Goal: Information Seeking & Learning: Find specific page/section

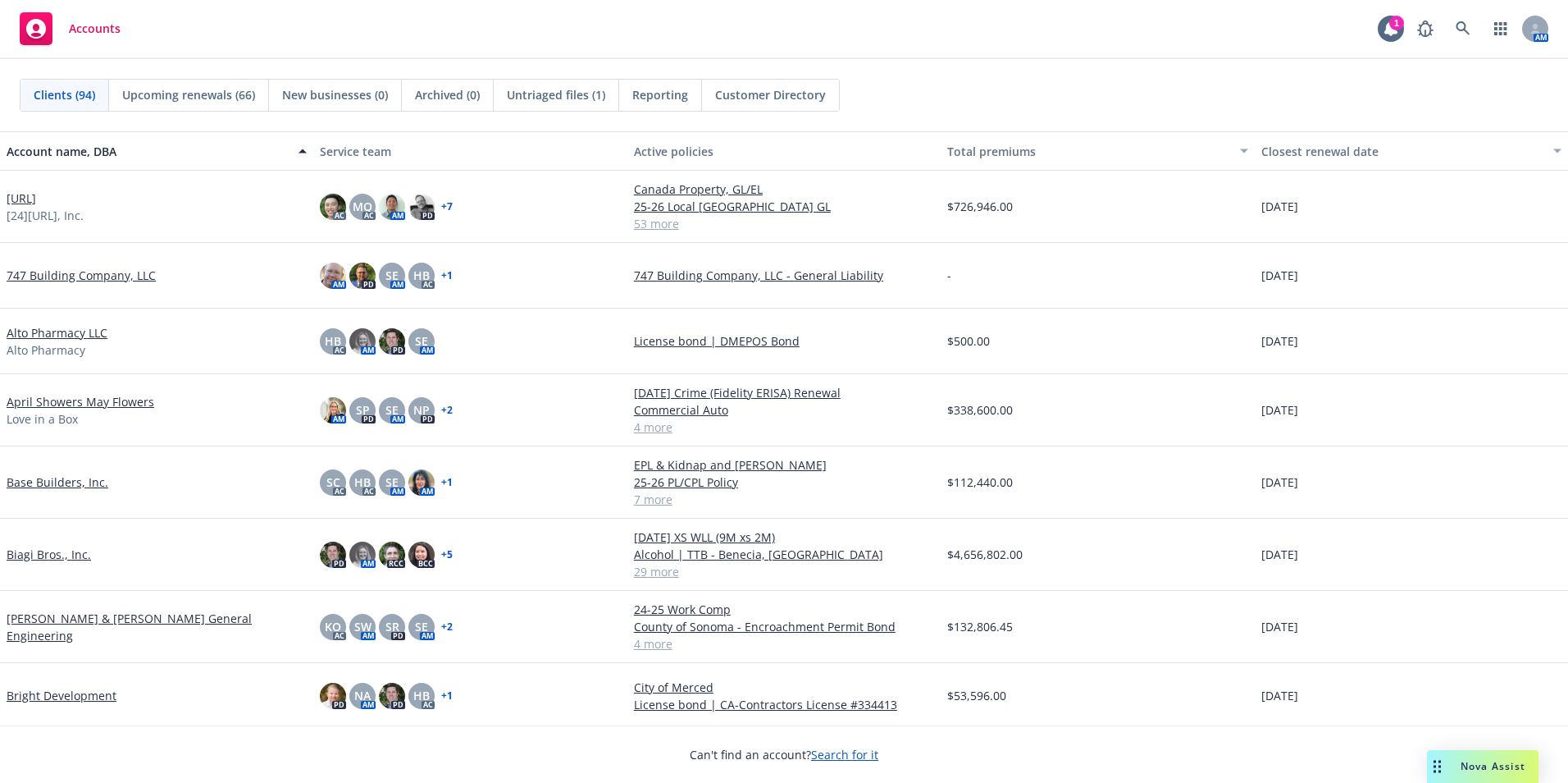
click at [44, 152] on div "Account name, DBA" at bounding box center [147, 151] width 282 height 17
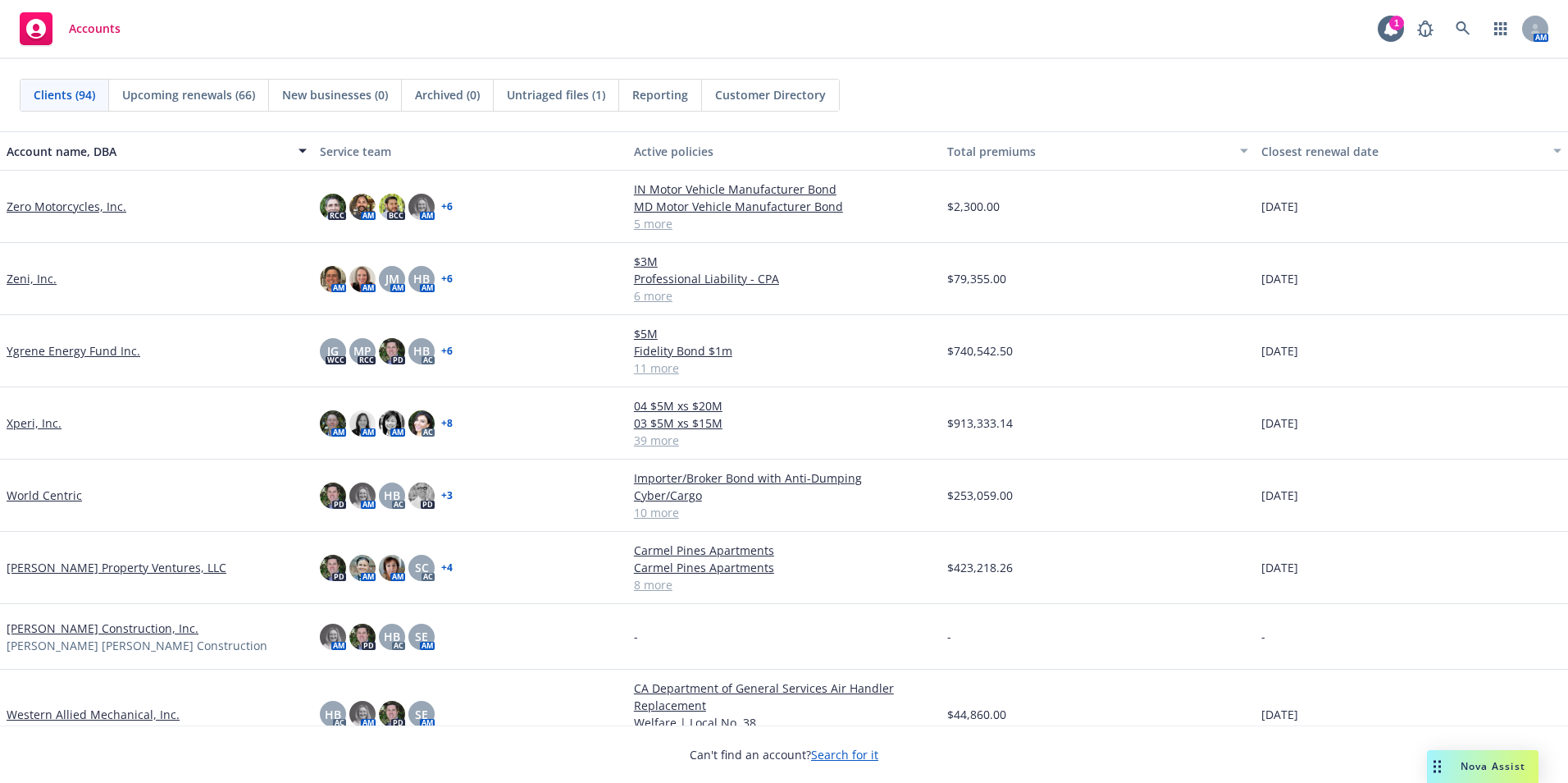
click at [63, 91] on span "Clients (94)" at bounding box center [64, 94] width 62 height 17
click at [44, 155] on div "Account name, DBA" at bounding box center [147, 151] width 282 height 17
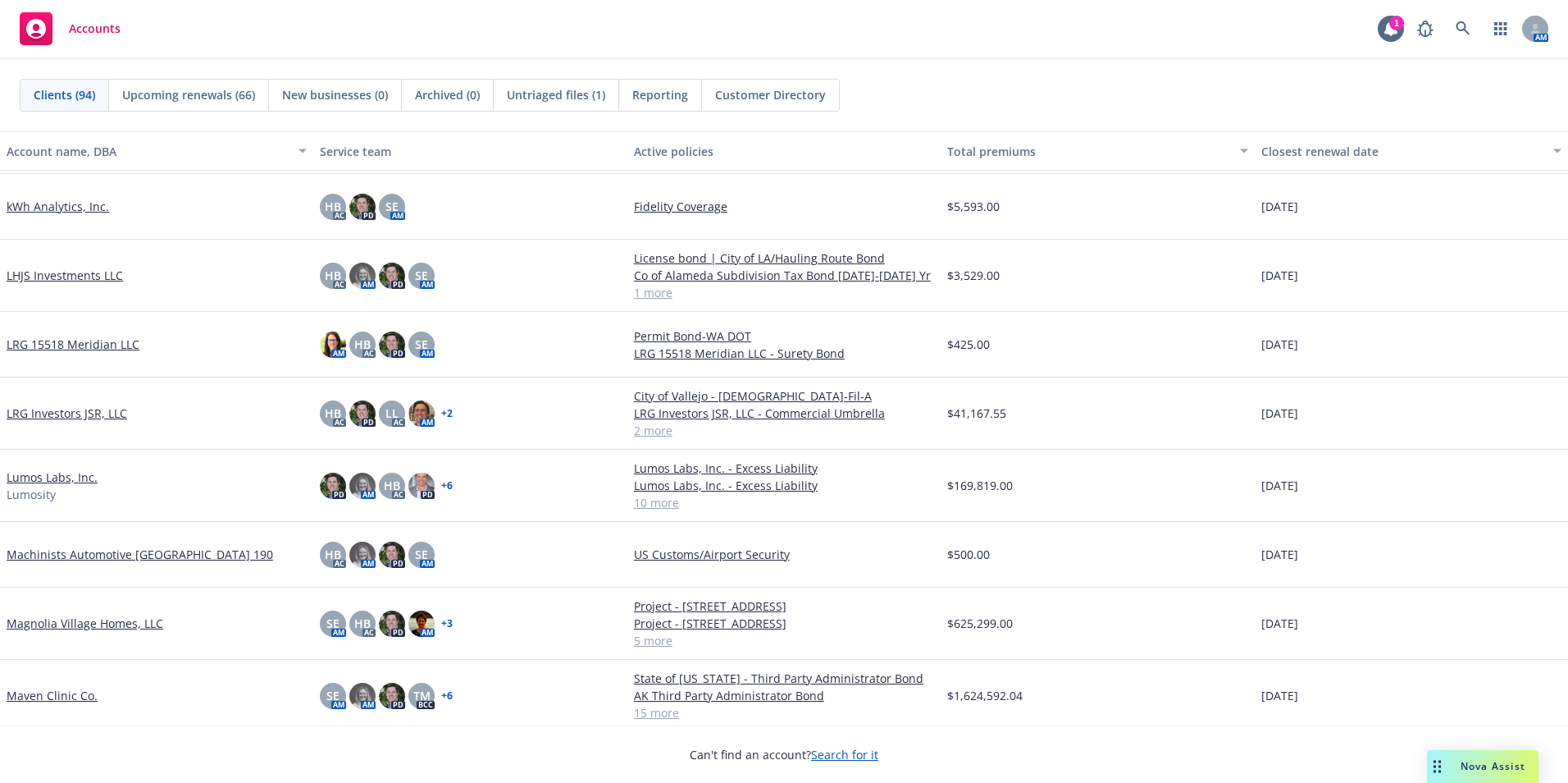
scroll to position [1887, 0]
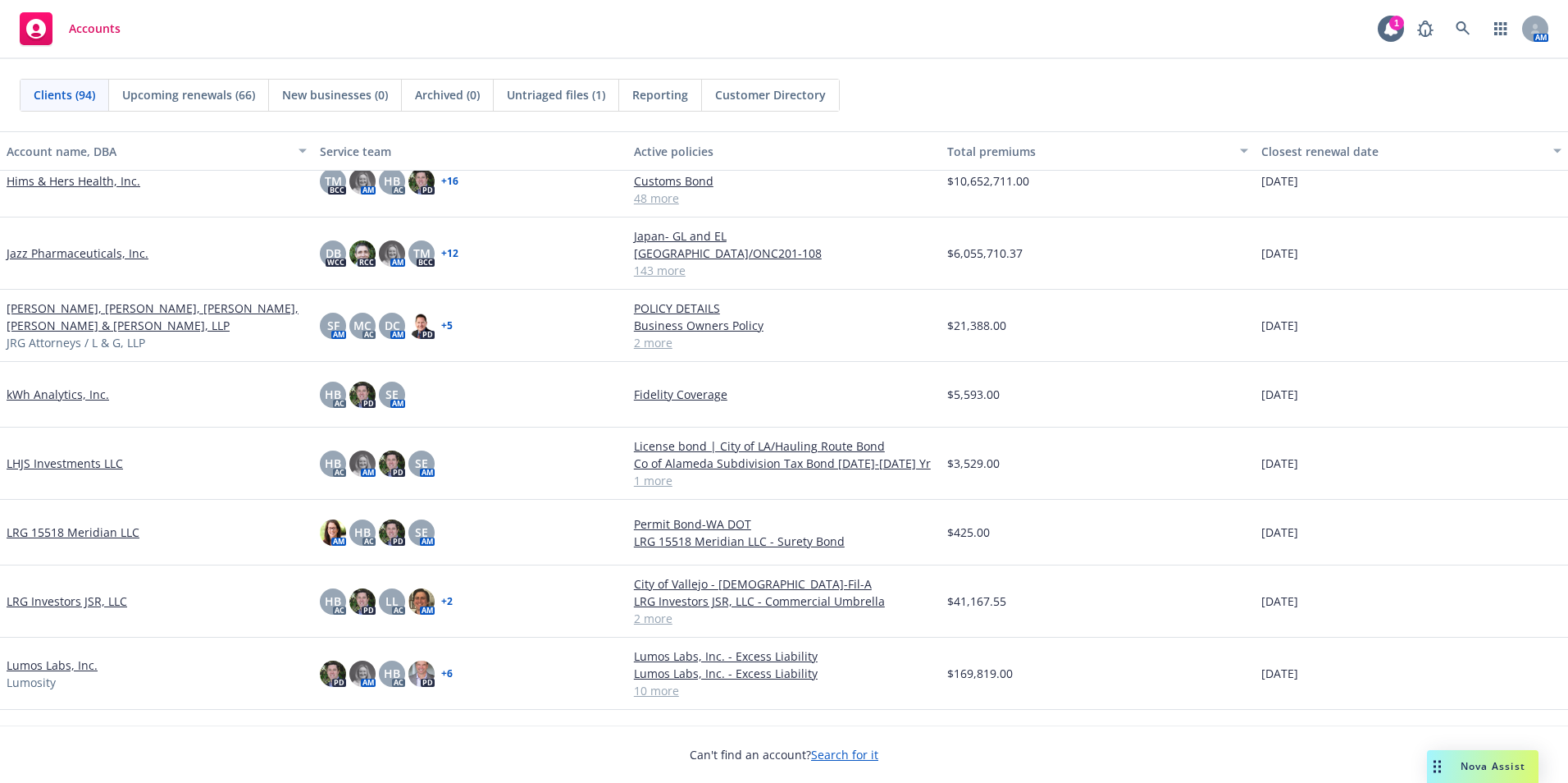
click at [53, 248] on link "Jazz Pharmaceuticals, Inc." at bounding box center [77, 253] width 141 height 17
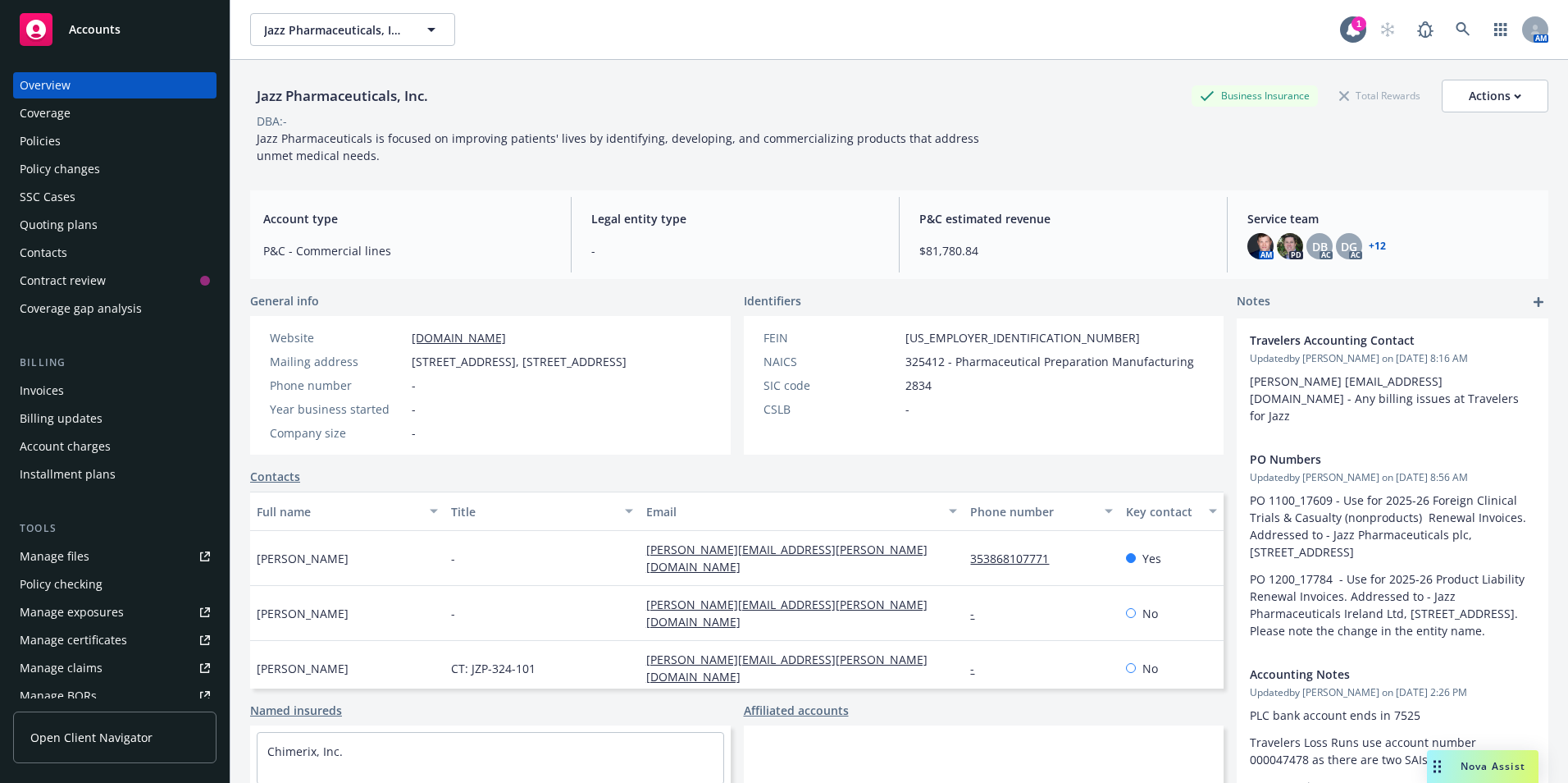
click at [49, 384] on div "Invoices" at bounding box center [41, 390] width 44 height 26
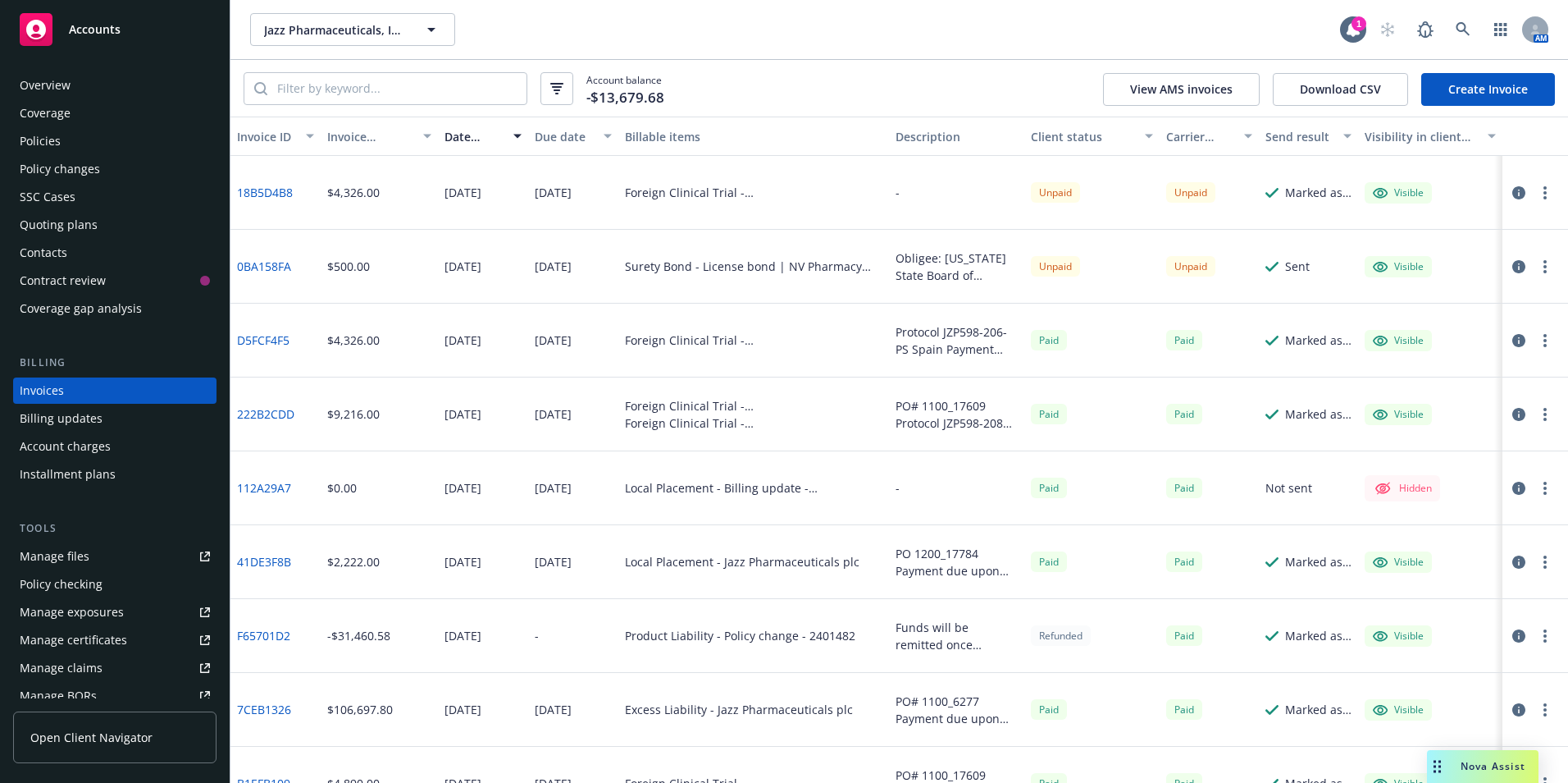
click at [45, 144] on div "Policies" at bounding box center [39, 141] width 41 height 26
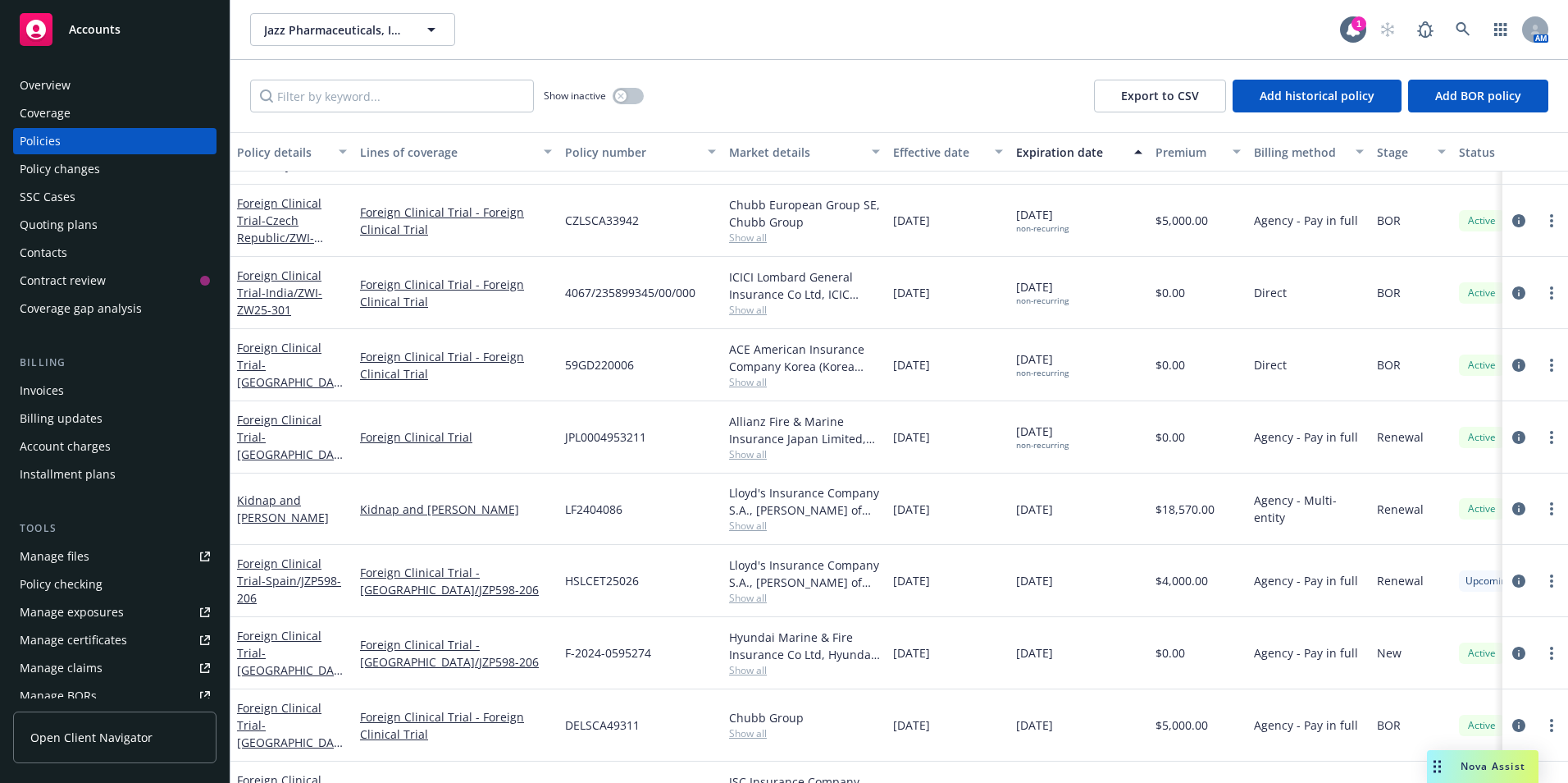
scroll to position [5087, 0]
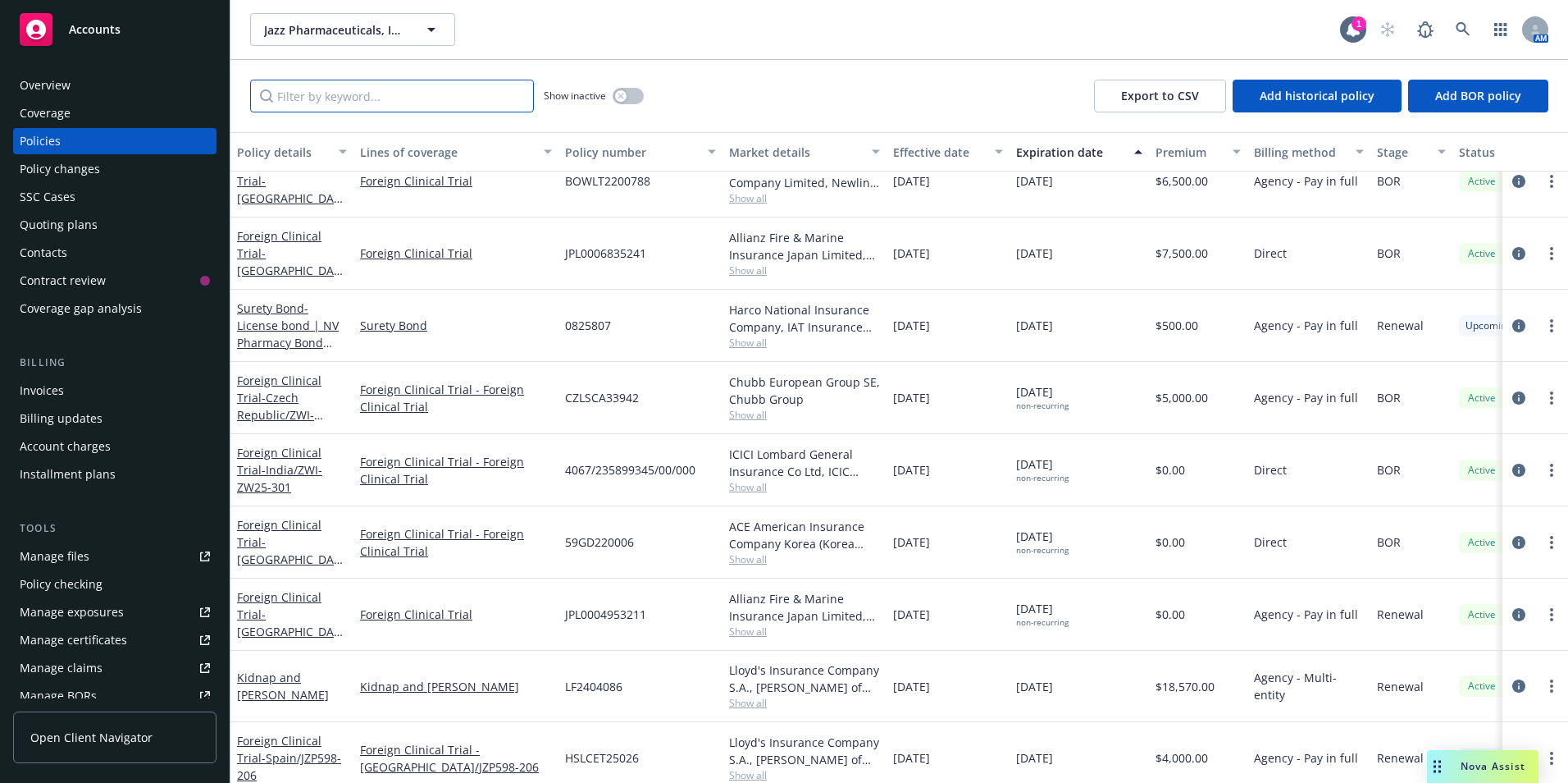
click at [393, 97] on input "Filter by keyword..." at bounding box center [392, 96] width 284 height 33
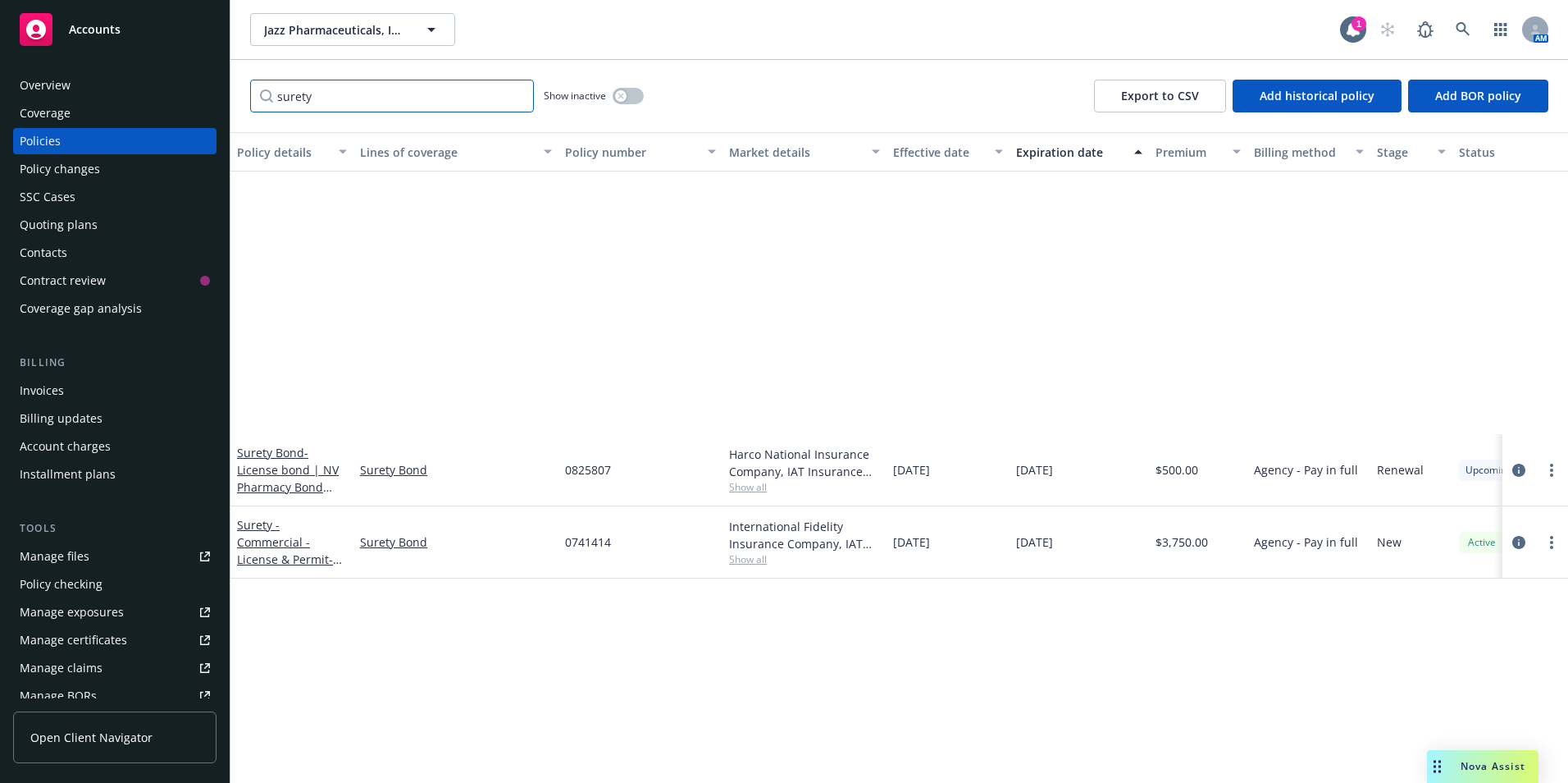
scroll to position [0, 0]
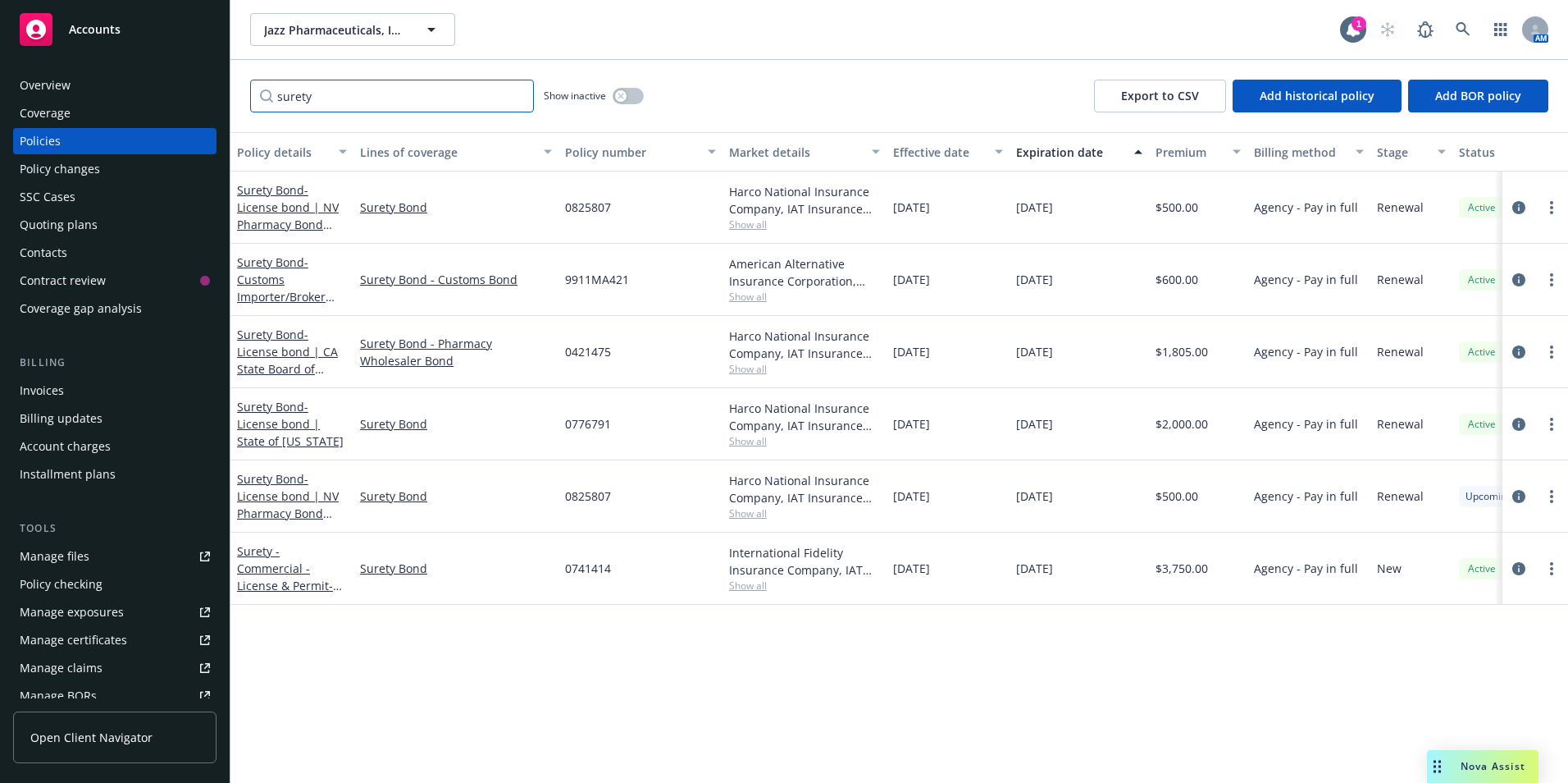
type input "surety"
click at [58, 225] on div "Quoting plans" at bounding box center [58, 224] width 78 height 26
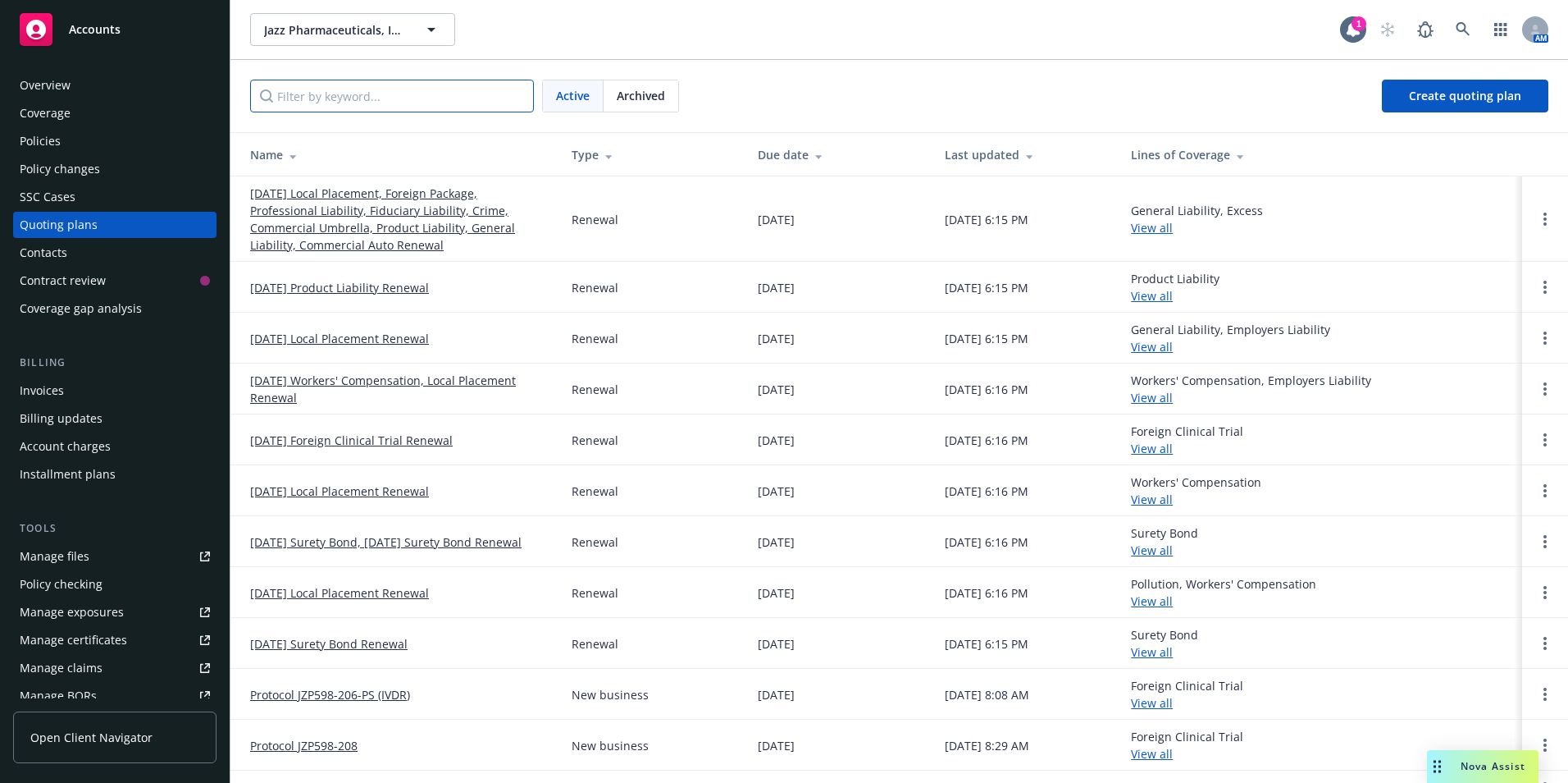
click at [345, 83] on input "Filter by keyword..." at bounding box center [392, 96] width 284 height 33
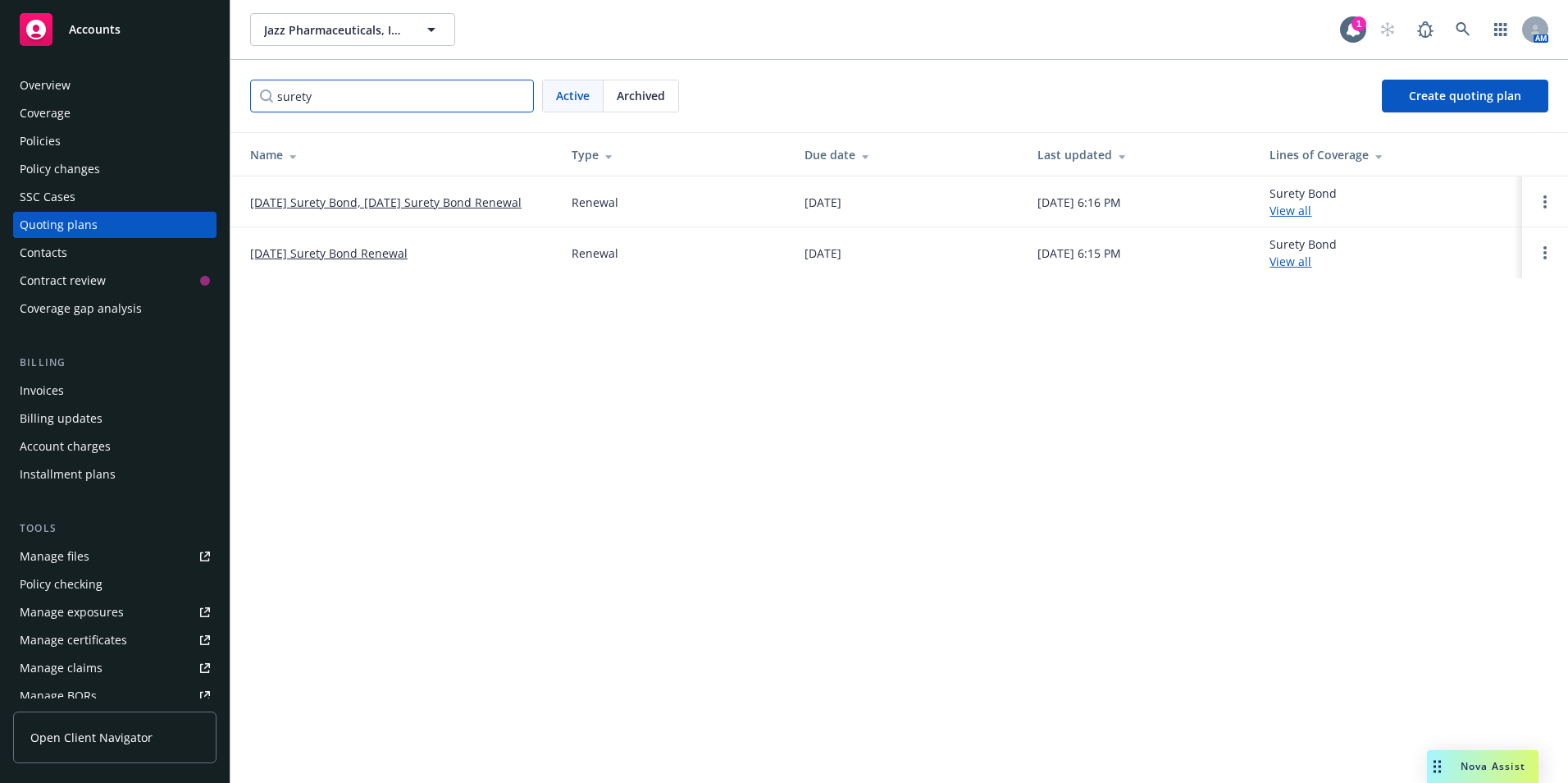
type input "surety"
